Goal: Task Accomplishment & Management: Manage account settings

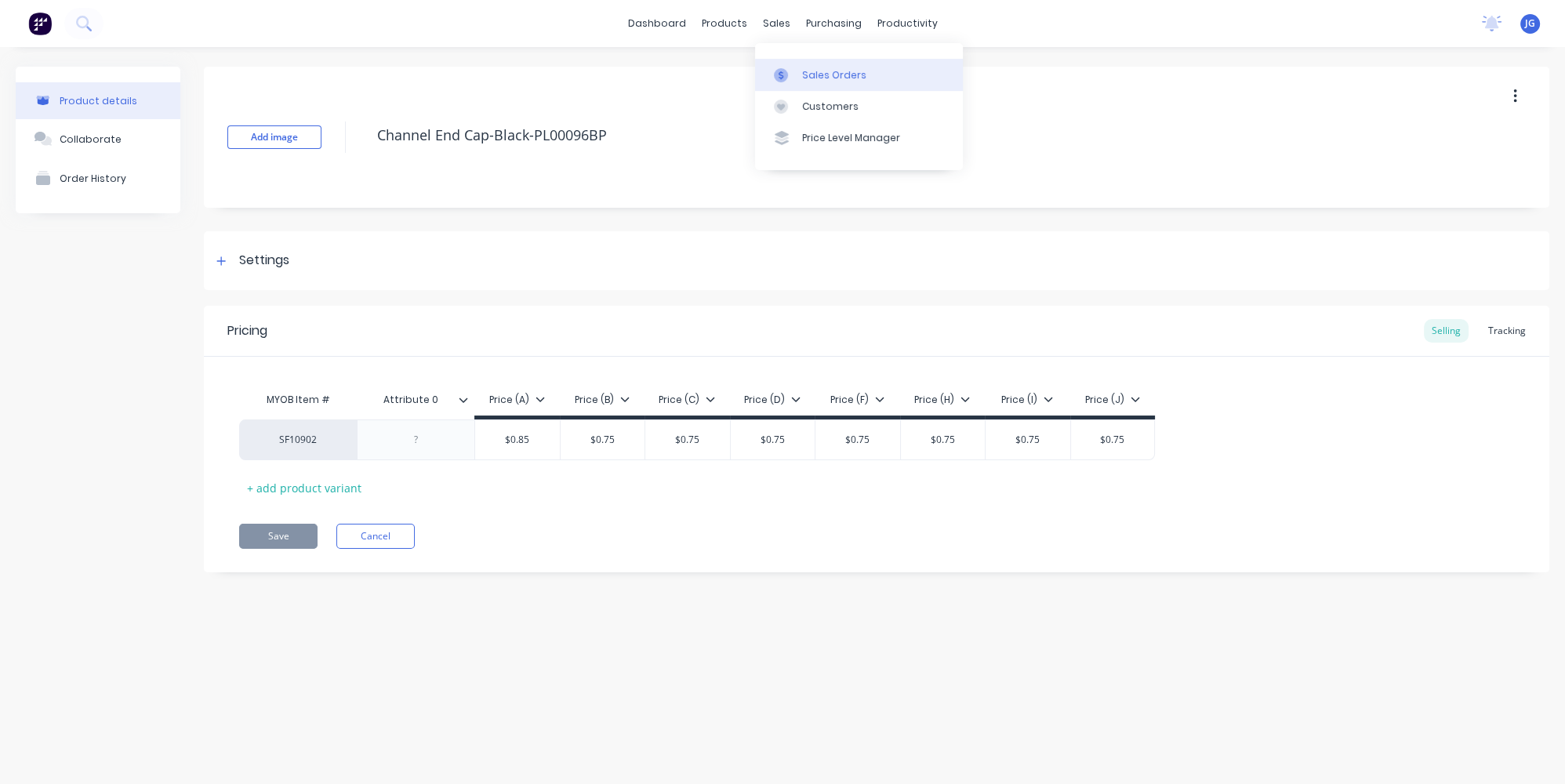
click at [797, 76] on link "Sales Orders" at bounding box center [859, 74] width 208 height 31
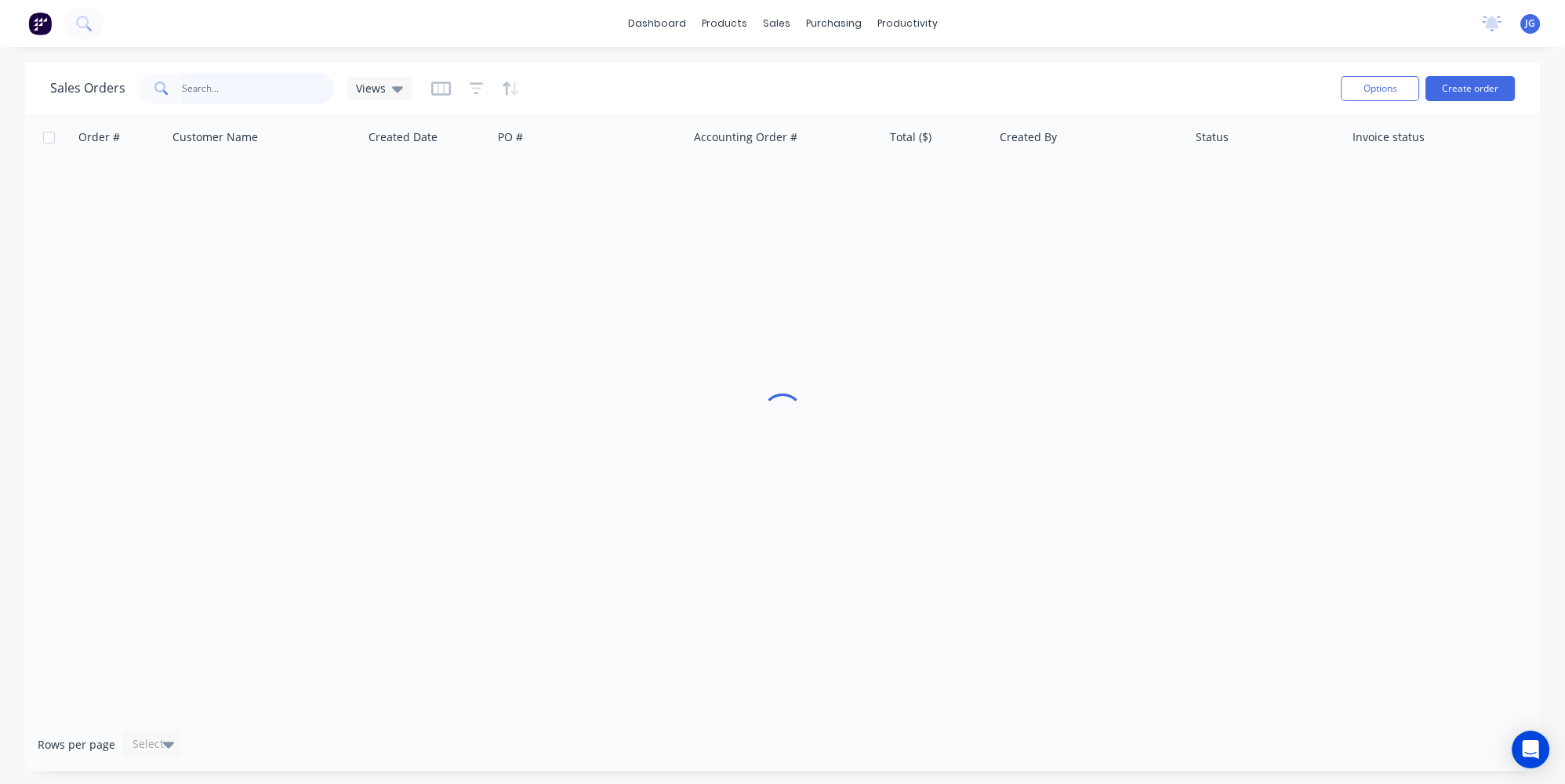
click at [189, 85] on input "text" at bounding box center [258, 88] width 153 height 31
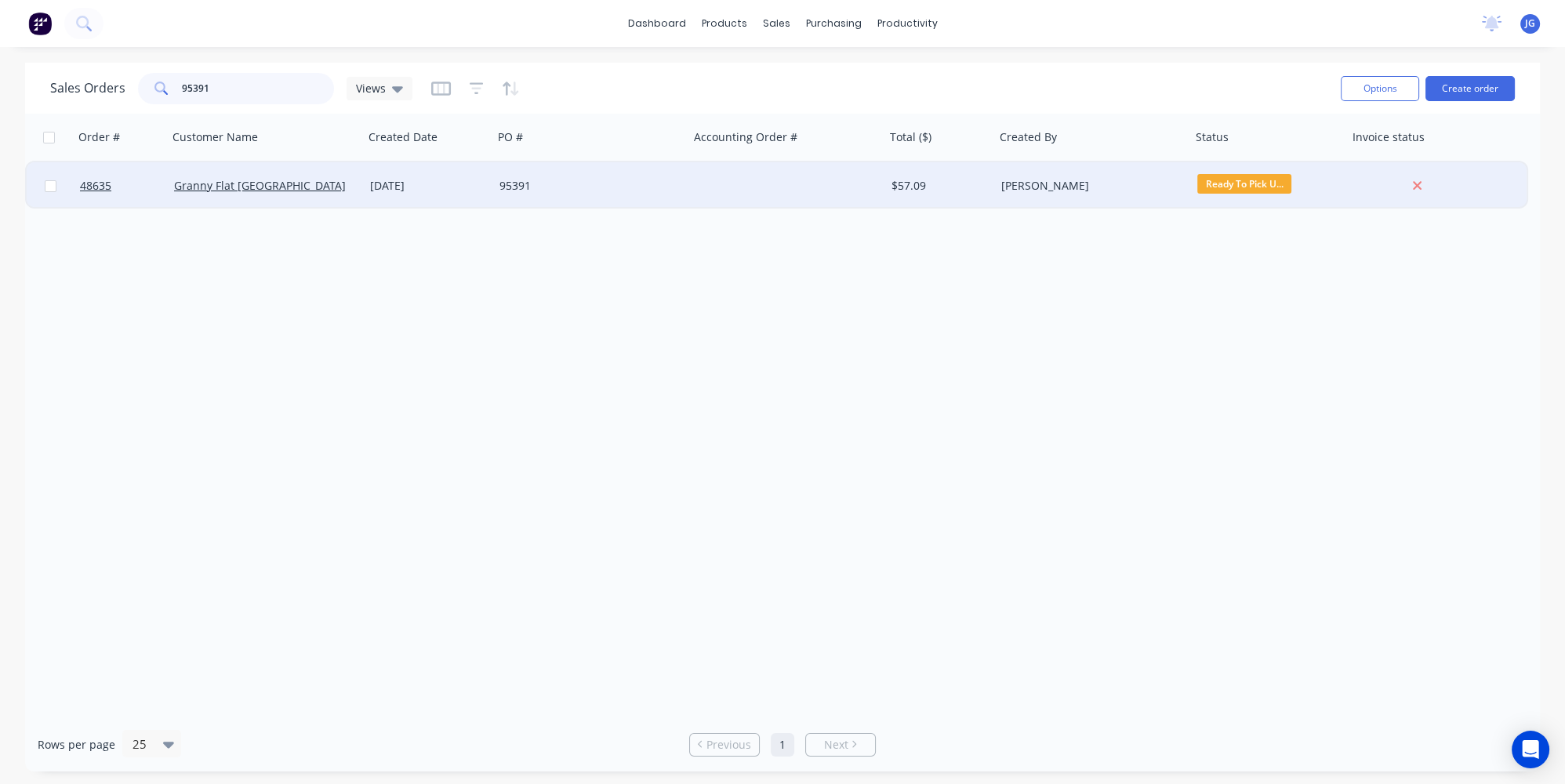
type input "95391"
click at [300, 191] on div "Granny Flat WA" at bounding box center [261, 185] width 174 height 16
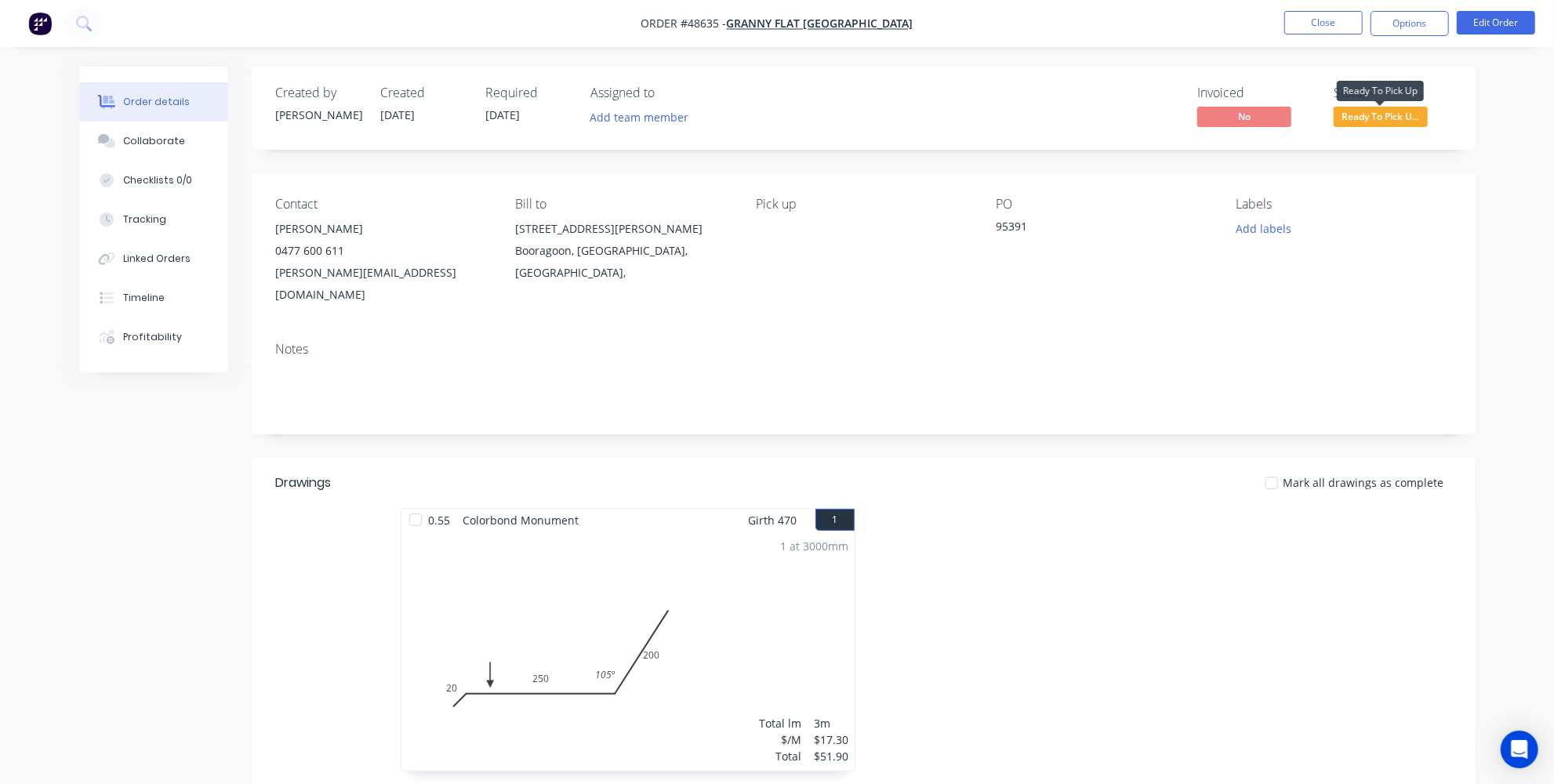
click at [1354, 118] on span "Ready To Pick U..." at bounding box center [1380, 117] width 94 height 20
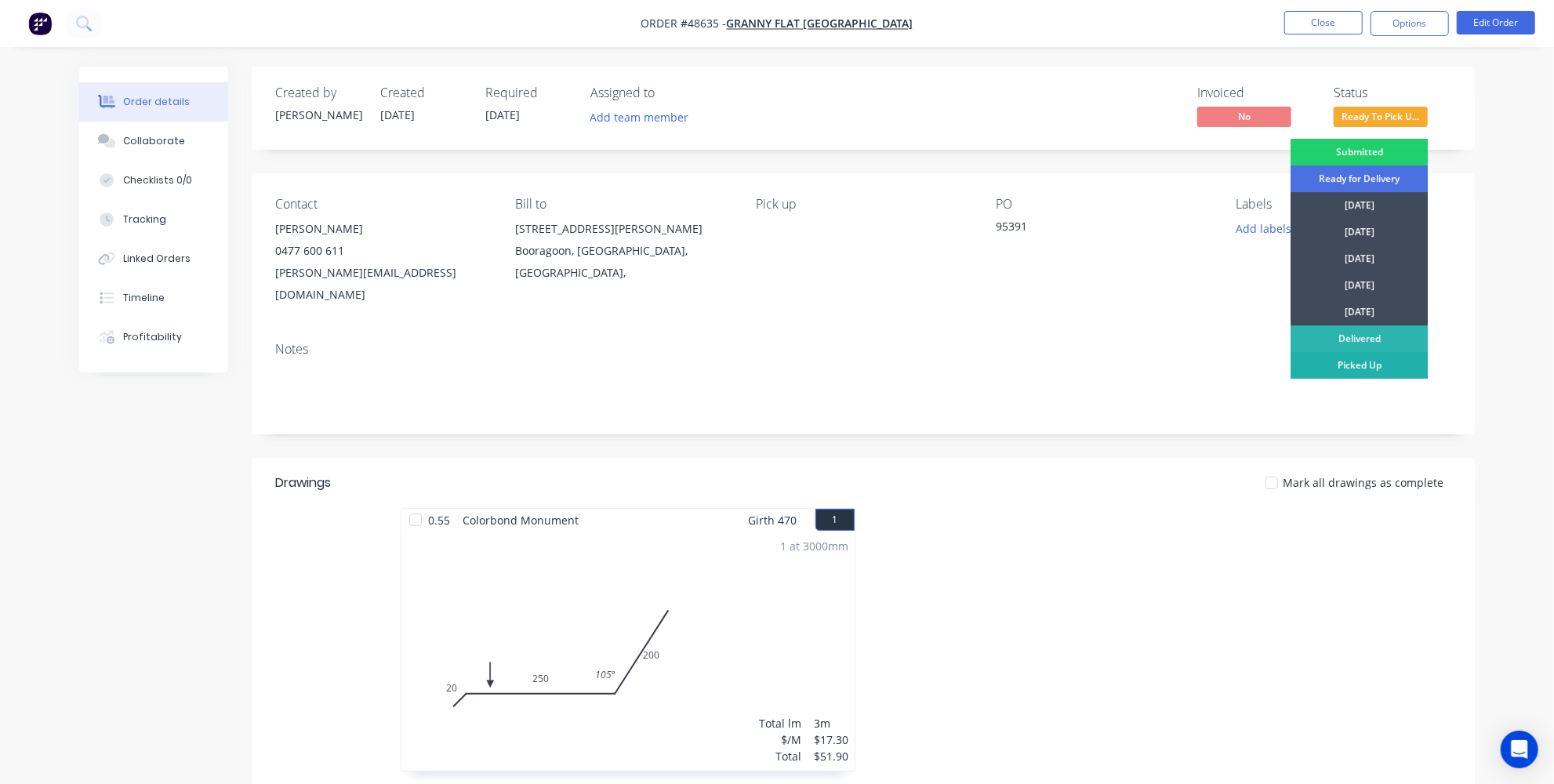
click at [1348, 356] on div "Picked Up" at bounding box center [1359, 366] width 137 height 26
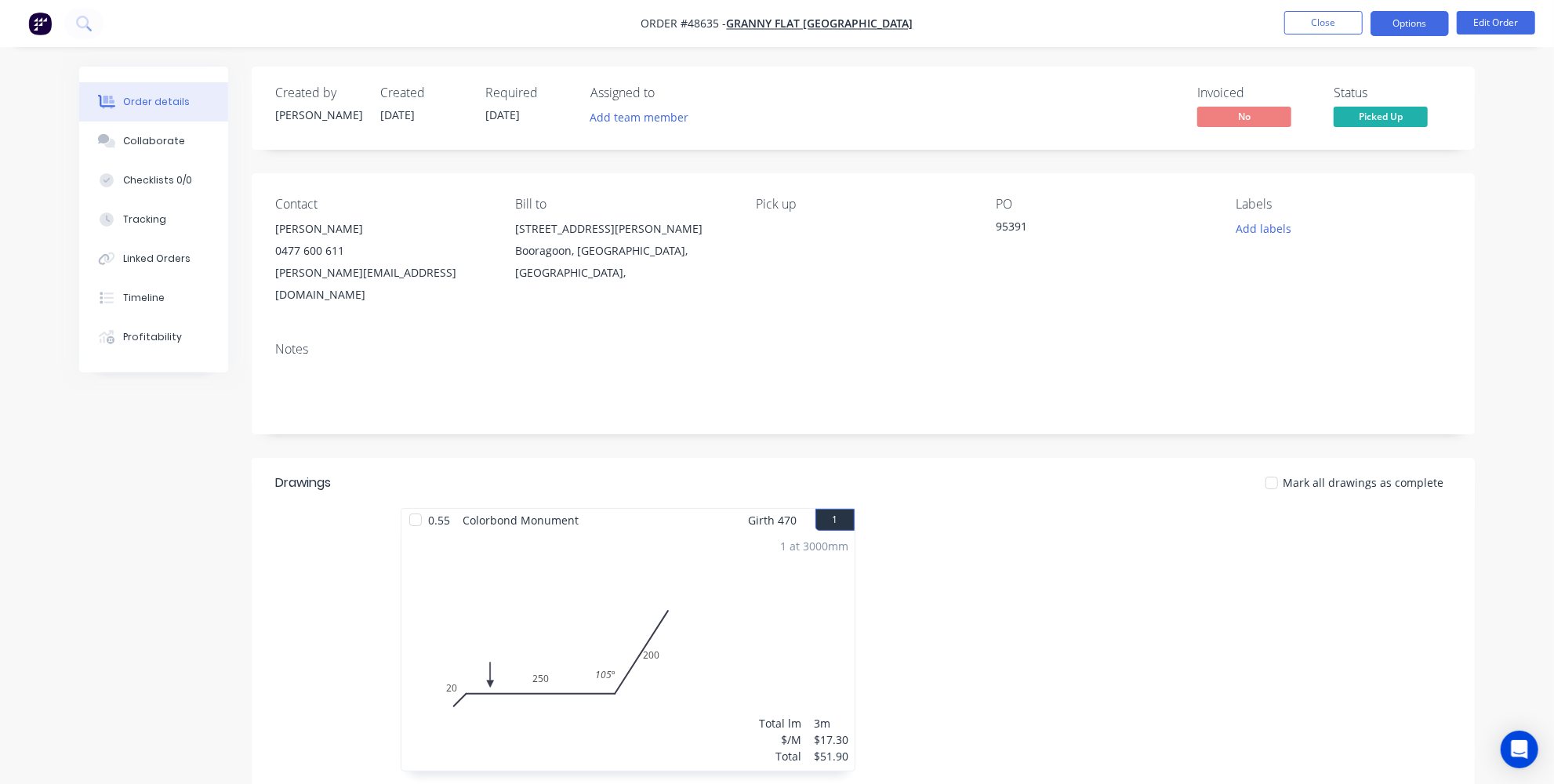
click at [1402, 26] on button "Options" at bounding box center [1409, 23] width 79 height 25
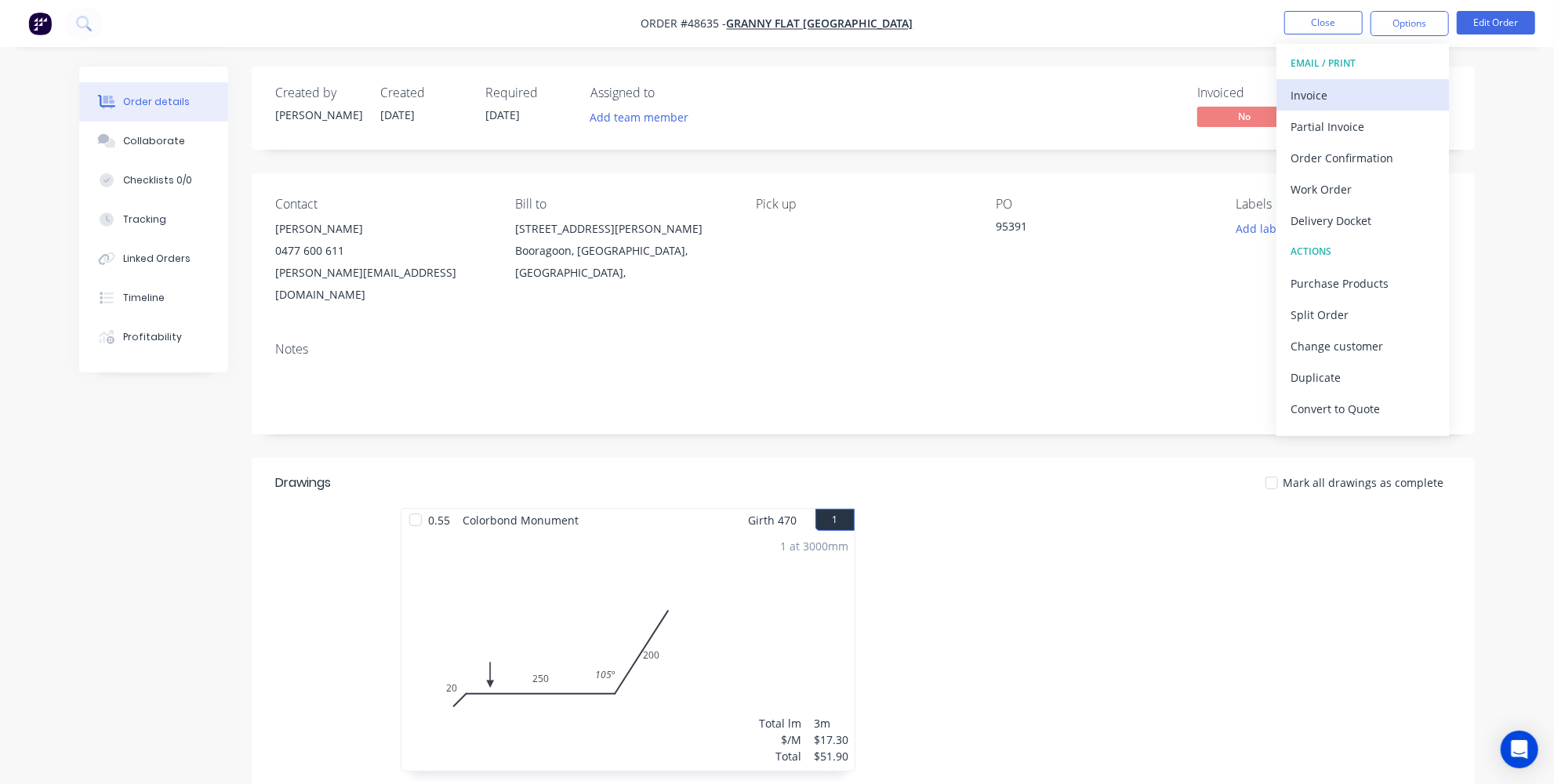
click at [1346, 108] on button "Invoice" at bounding box center [1362, 95] width 173 height 31
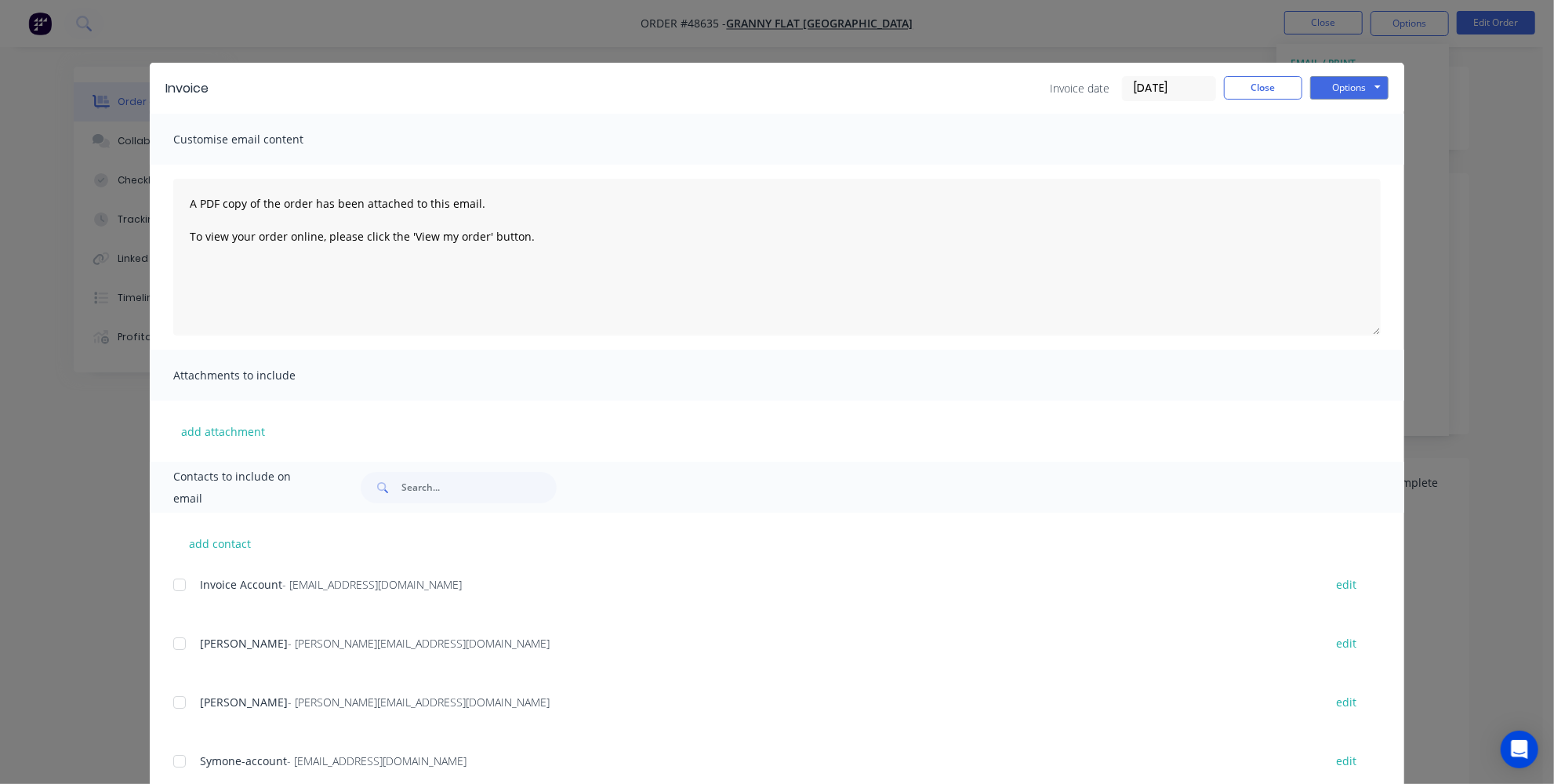
click at [170, 593] on div at bounding box center [179, 585] width 31 height 31
click at [180, 196] on textarea "A PDF copy of the order has been attached to this email. To view your order onl…" at bounding box center [777, 257] width 1207 height 157
click at [672, 294] on textarea "Hey team please find attached order from Jack A PDF copy of the order has been …" at bounding box center [777, 257] width 1207 height 157
click at [1361, 86] on button "Options" at bounding box center [1349, 88] width 79 height 23
click at [1344, 164] on button "Email" at bounding box center [1360, 167] width 100 height 26
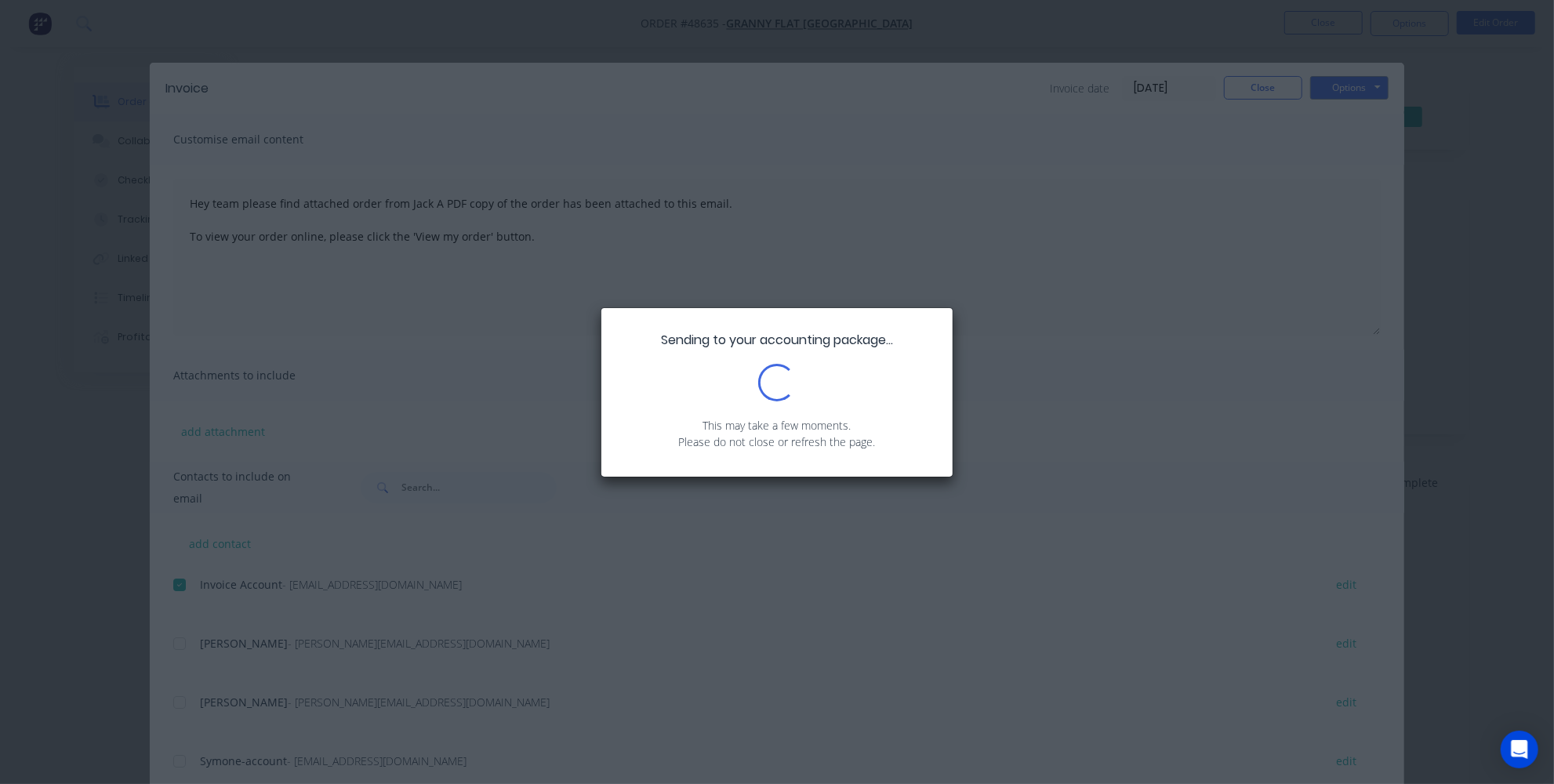
type textarea "A PDF copy of the order has been attached to this email. To view your order onl…"
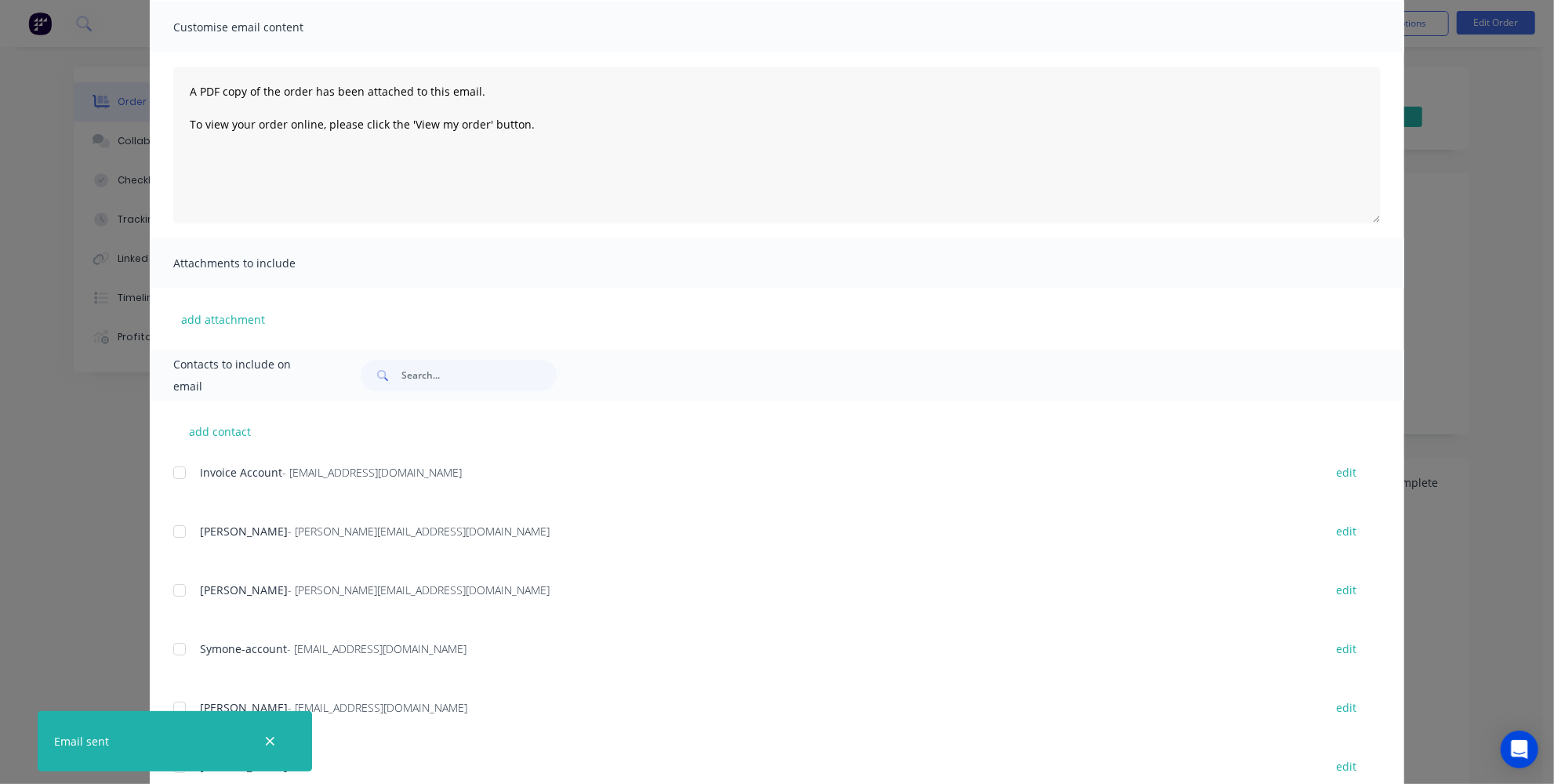
scroll to position [142, 0]
